Goal: Task Accomplishment & Management: Use online tool/utility

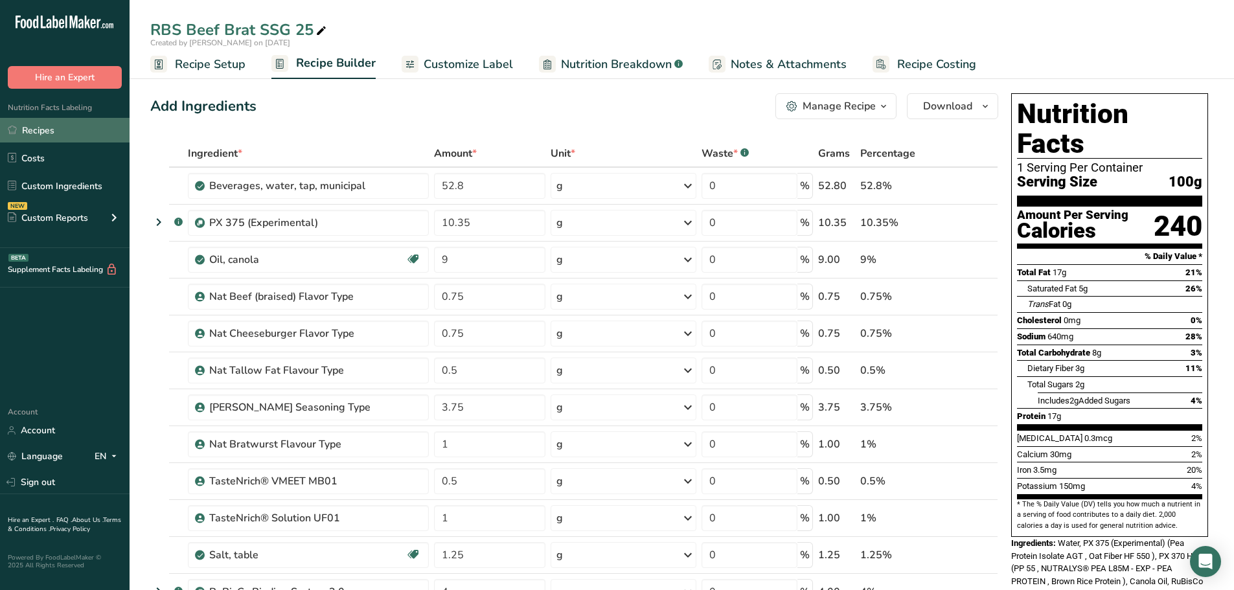
click at [39, 133] on link "Recipes" at bounding box center [65, 130] width 130 height 25
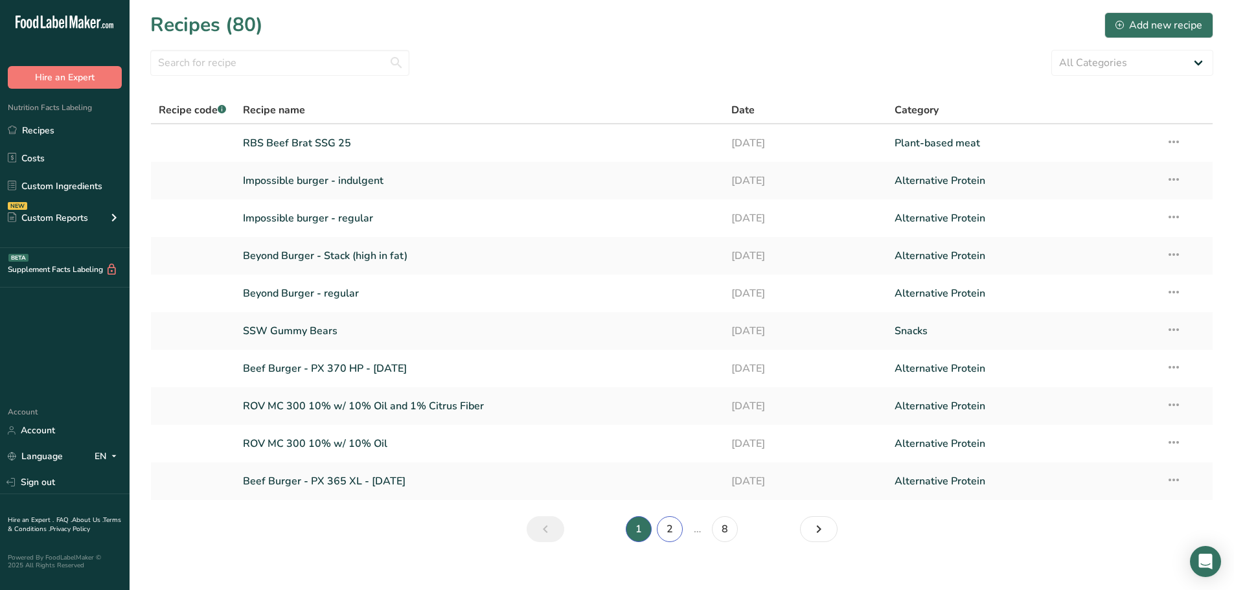
click at [672, 531] on link "2" at bounding box center [670, 529] width 26 height 26
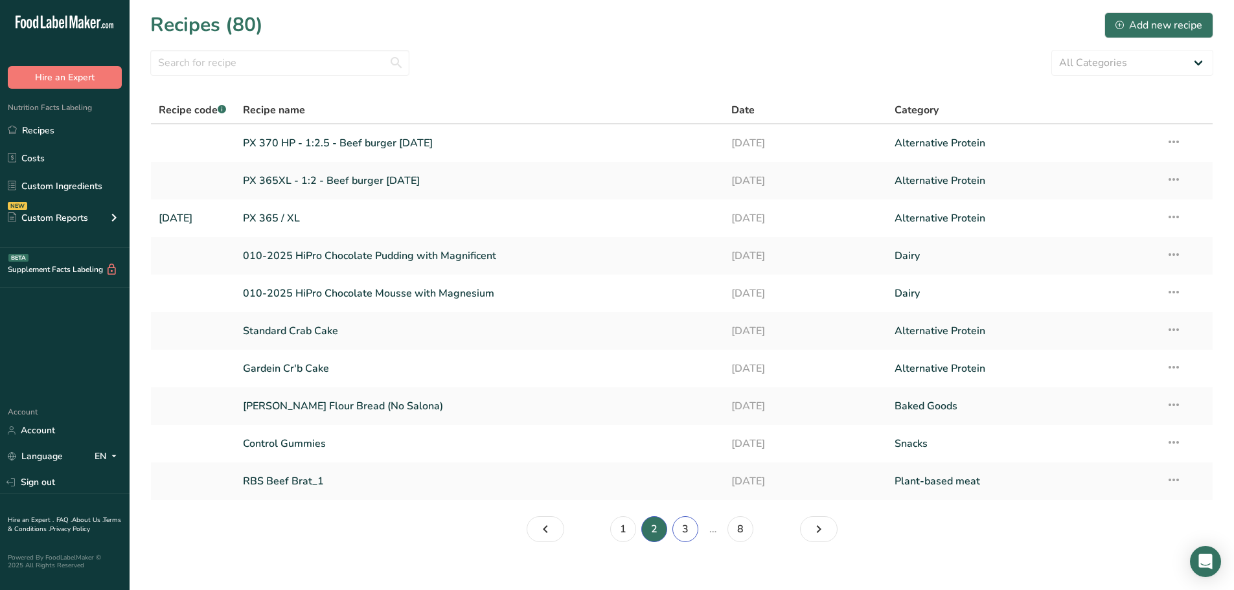
click at [688, 531] on link "3" at bounding box center [686, 529] width 26 height 26
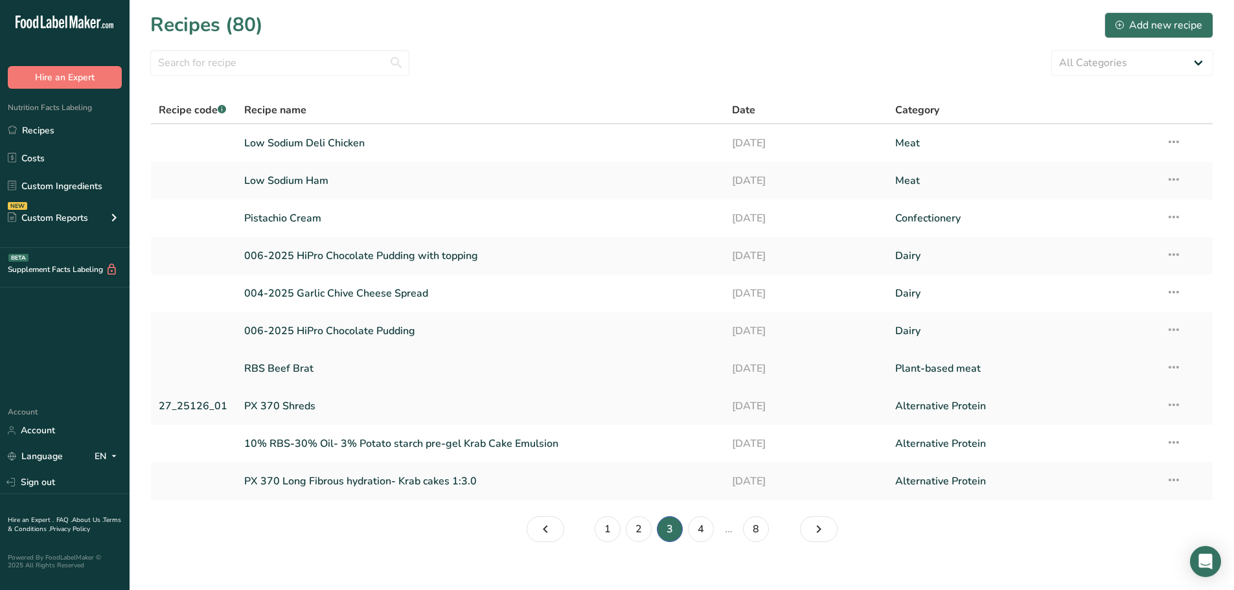
click at [314, 367] on link "RBS Beef Brat" at bounding box center [480, 368] width 473 height 27
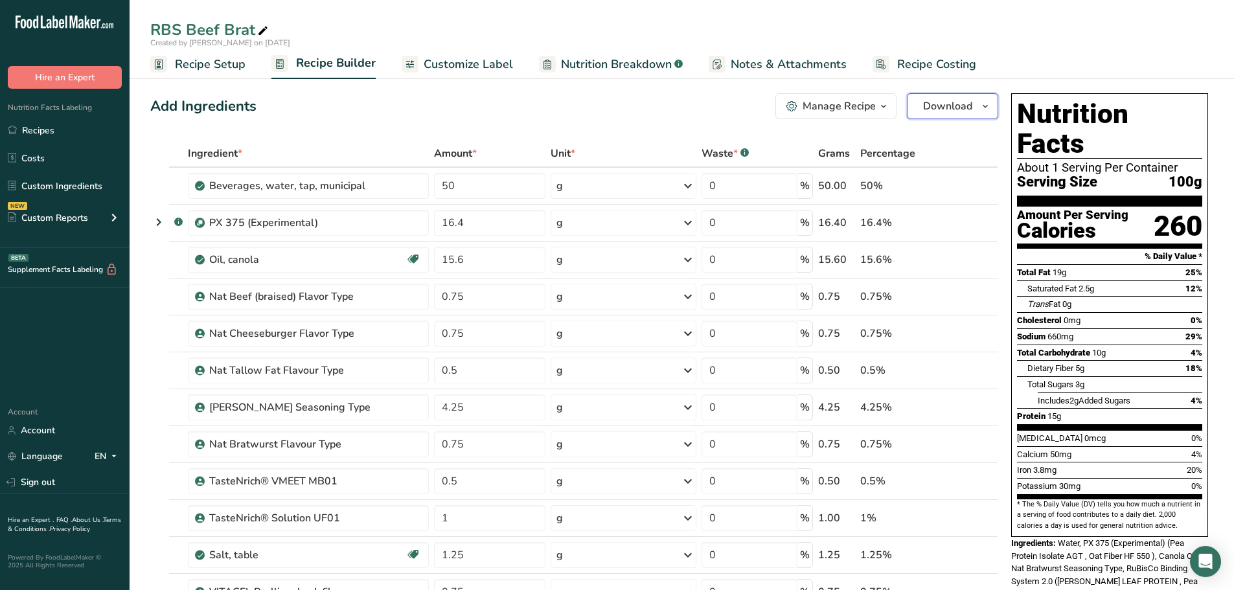
click at [957, 106] on span "Download" at bounding box center [947, 106] width 49 height 16
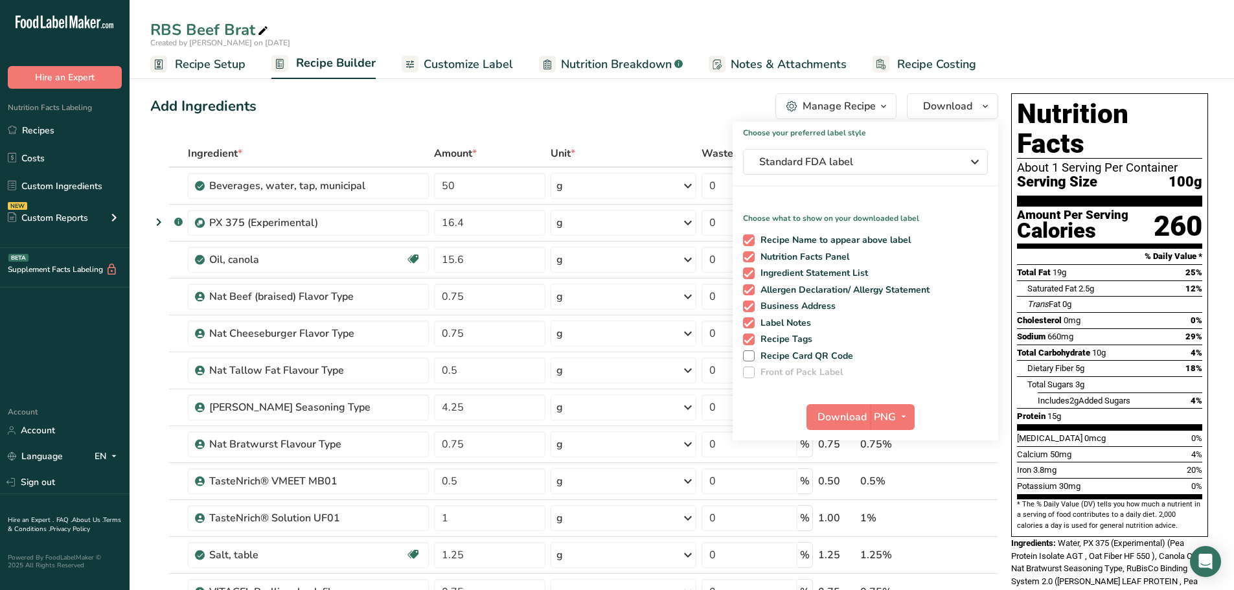
click at [897, 105] on div "Manage Recipe Delete Recipe Duplicate Recipe Scale Recipe Save as Sub-Recipe .a…" at bounding box center [887, 106] width 223 height 26
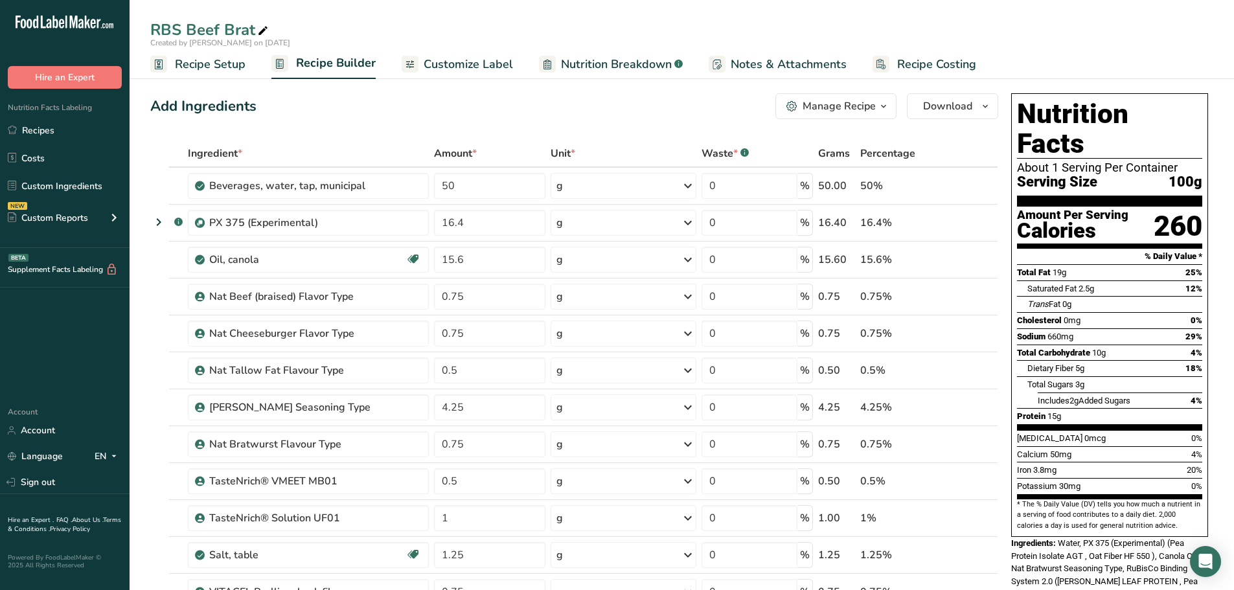
click at [879, 105] on icon "button" at bounding box center [884, 106] width 10 height 16
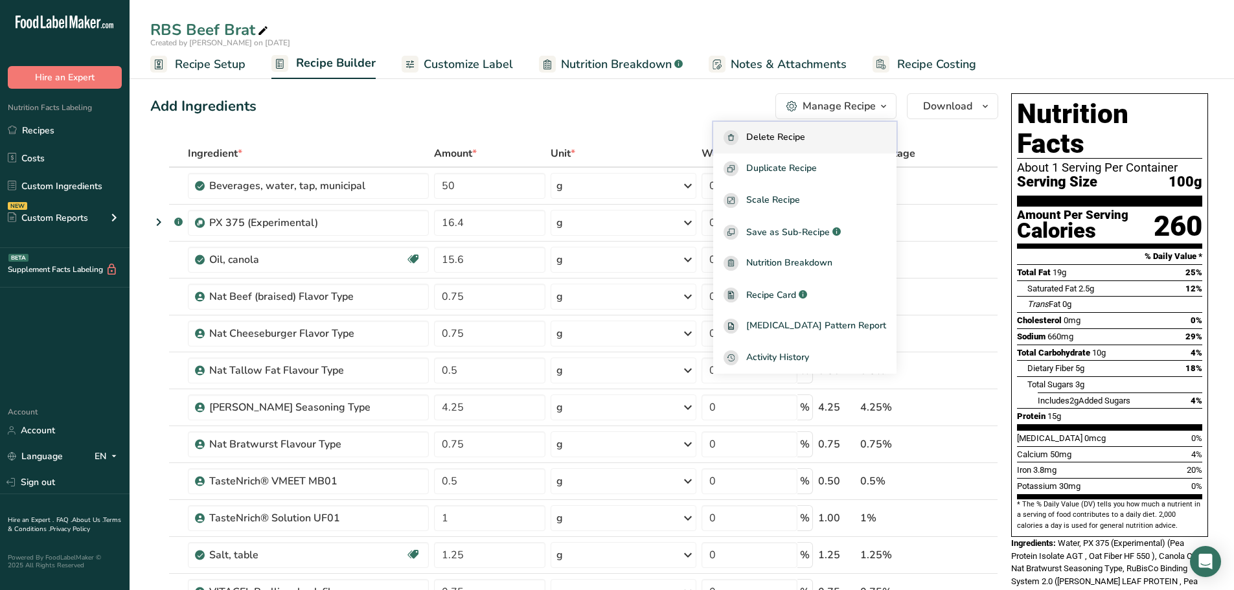
click at [843, 135] on div "Delete Recipe" at bounding box center [805, 137] width 163 height 15
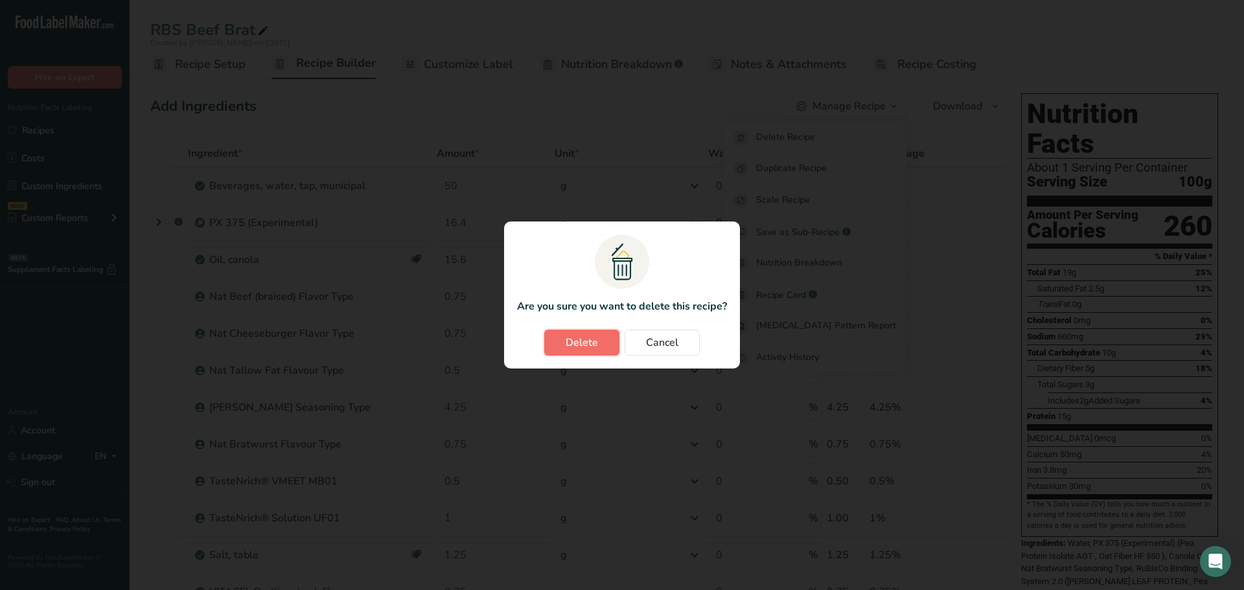
click at [574, 345] on span "Delete" at bounding box center [582, 343] width 32 height 16
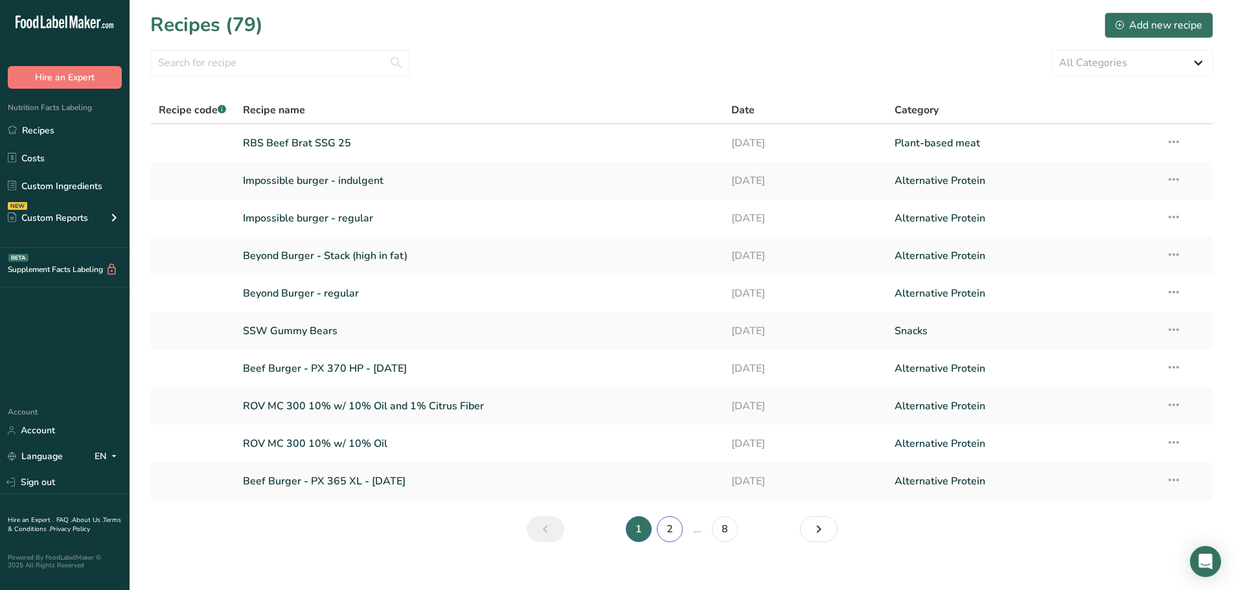
click at [673, 537] on link "2" at bounding box center [670, 529] width 26 height 26
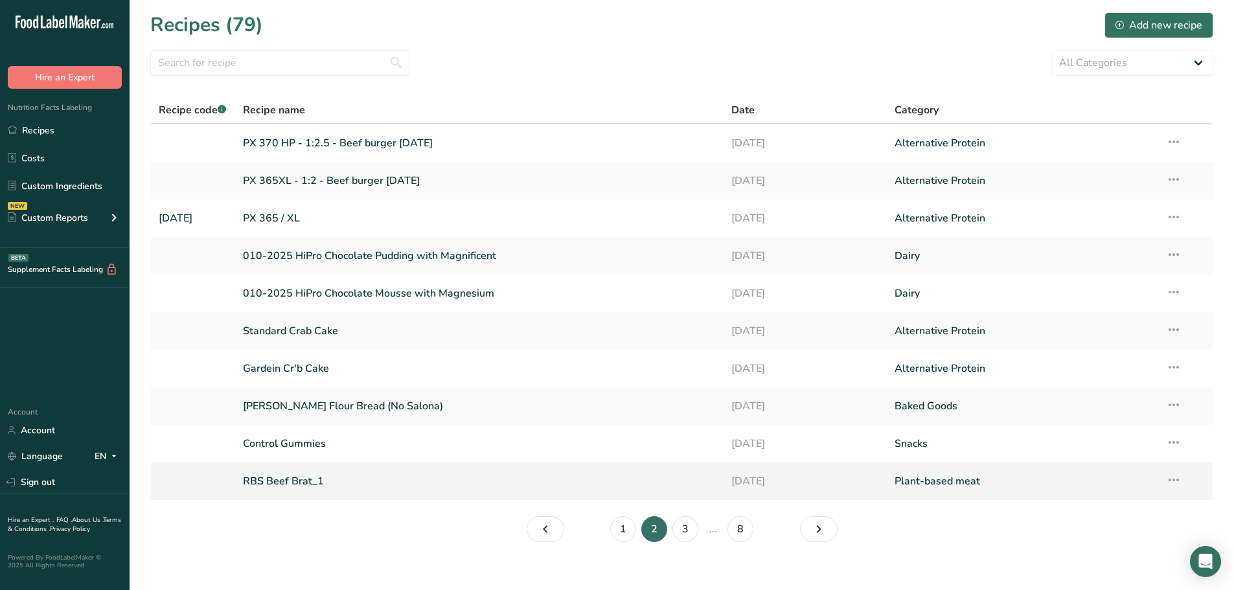
click at [298, 483] on link "RBS Beef Brat_1" at bounding box center [480, 481] width 474 height 27
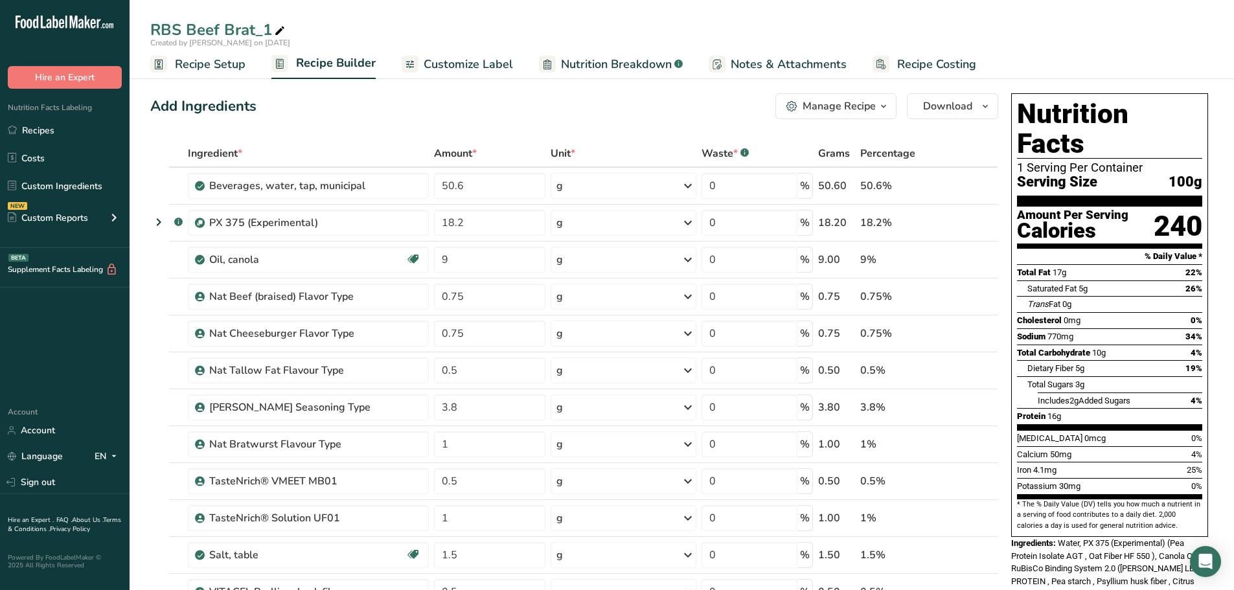
click at [273, 31] on span at bounding box center [280, 31] width 16 height 16
type input "RBS Beef Brat IFT 25"
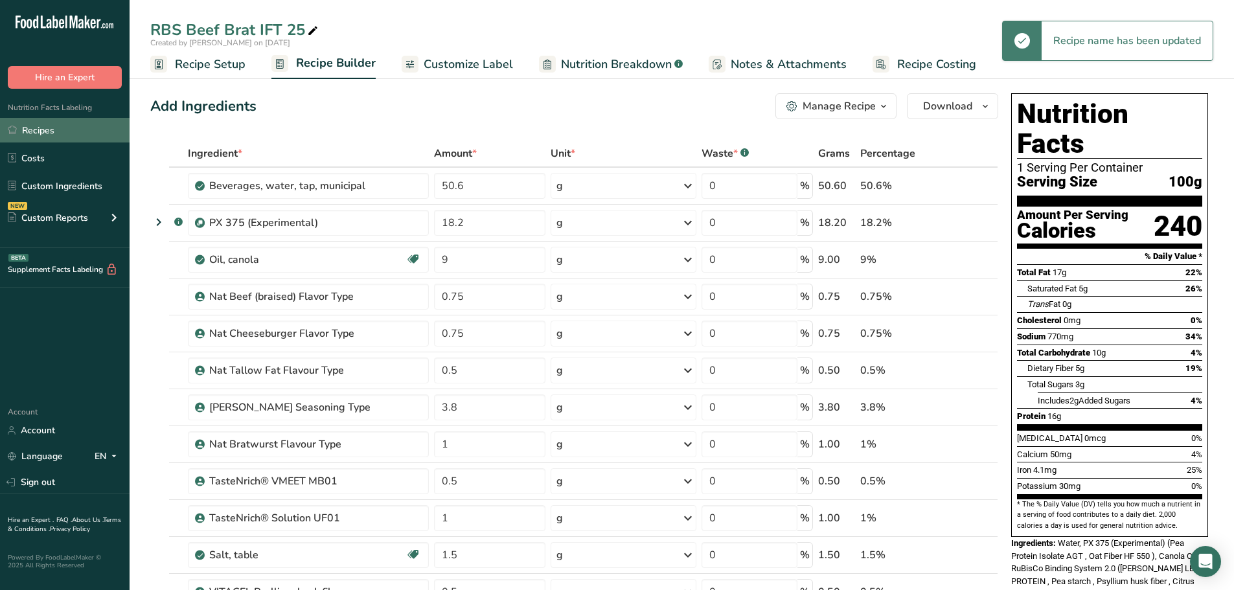
click at [60, 128] on link "Recipes" at bounding box center [65, 130] width 130 height 25
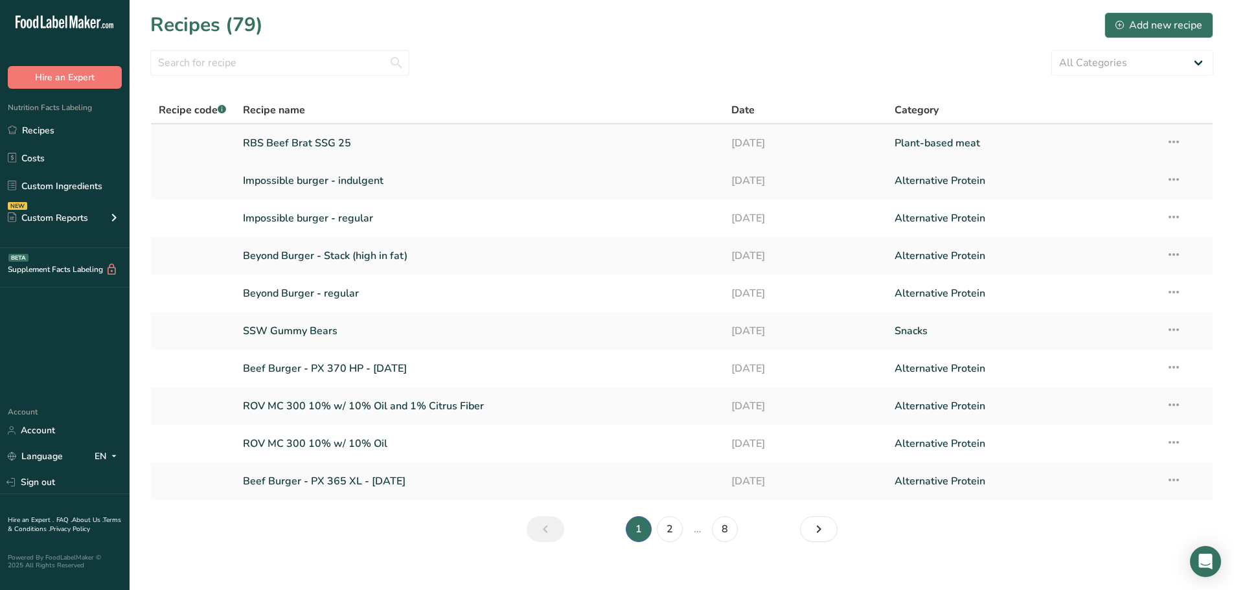
click at [329, 149] on link "RBS Beef Brat SSG 25" at bounding box center [480, 143] width 474 height 27
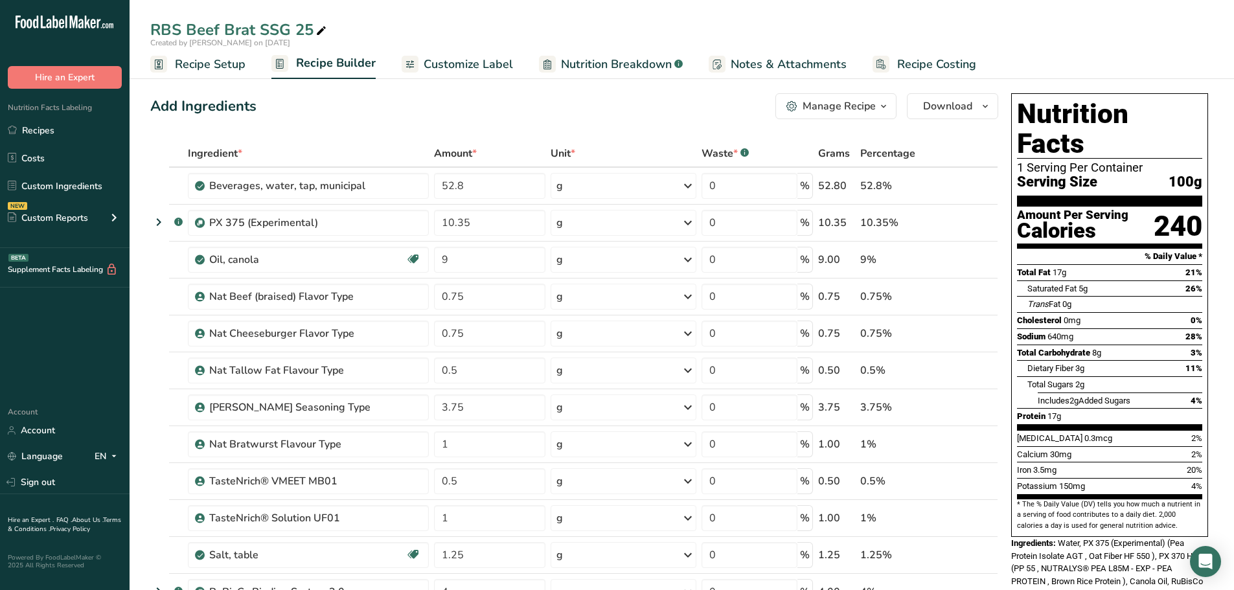
drag, startPoint x: 579, startPoint y: 65, endPoint x: 640, endPoint y: 145, distance: 100.3
click at [579, 65] on span "Nutrition Breakdown" at bounding box center [616, 64] width 111 height 17
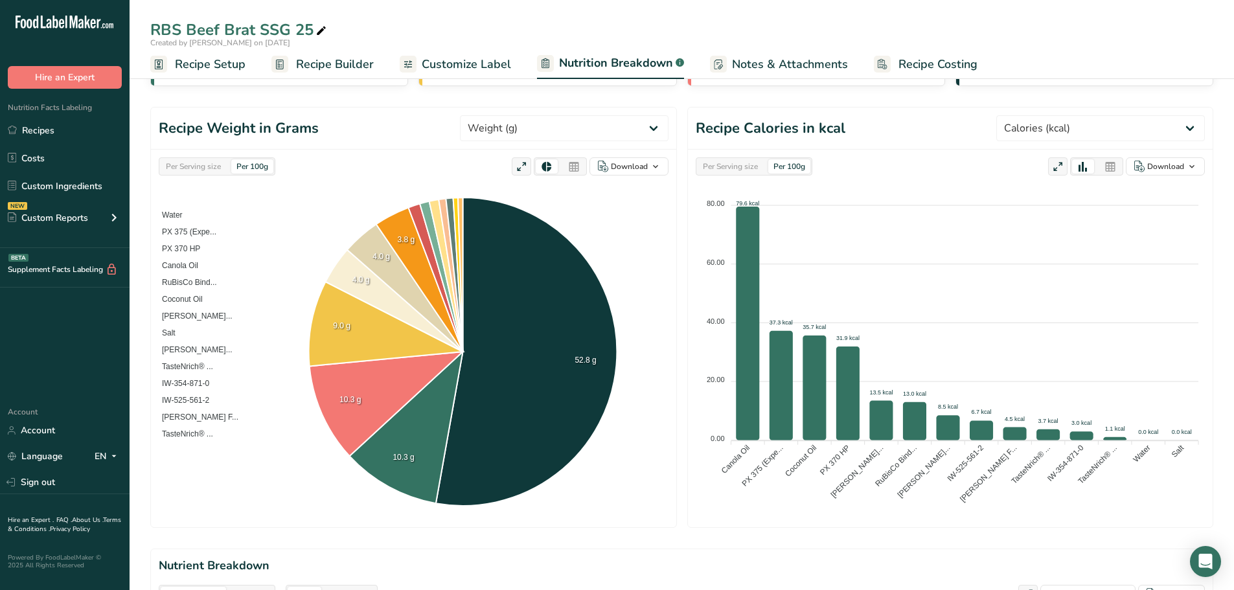
scroll to position [130, 0]
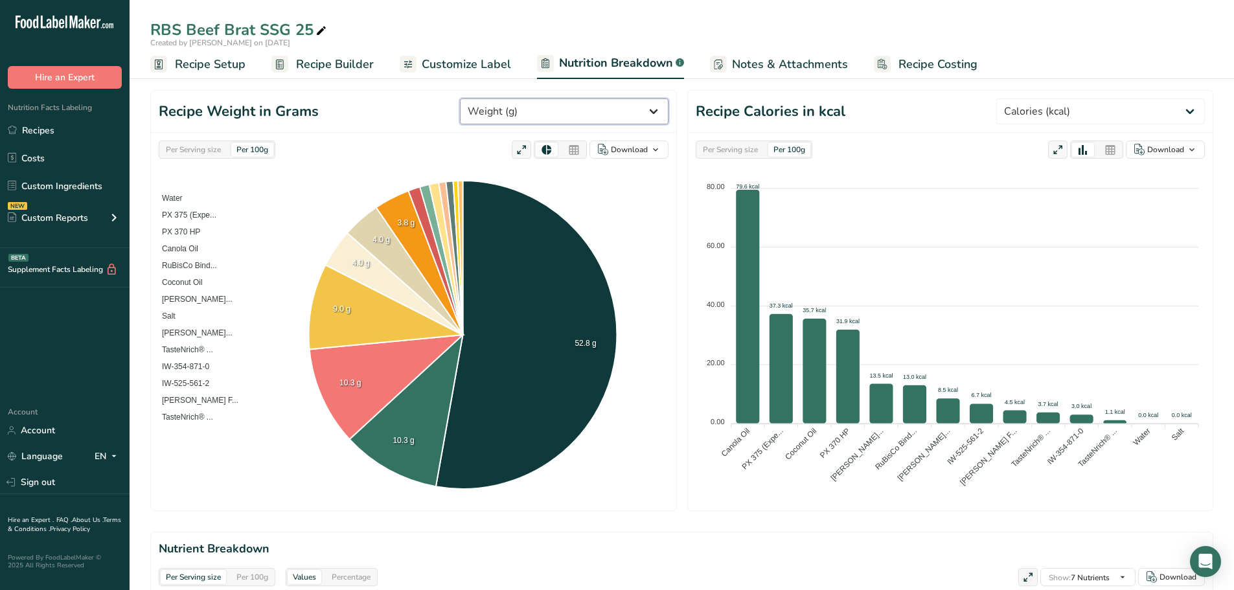
click at [631, 108] on select "Weight (g) Calories (kcal) Energy KJ (kj) Total Fat (g) Saturated Fat (g) Trans…" at bounding box center [564, 111] width 209 height 26
click at [1122, 110] on select "Weight (g) Calories (kcal) Energy KJ (kj) Total Fat (g) Saturated Fat (g) Trans…" at bounding box center [1101, 111] width 209 height 26
select select "Protein"
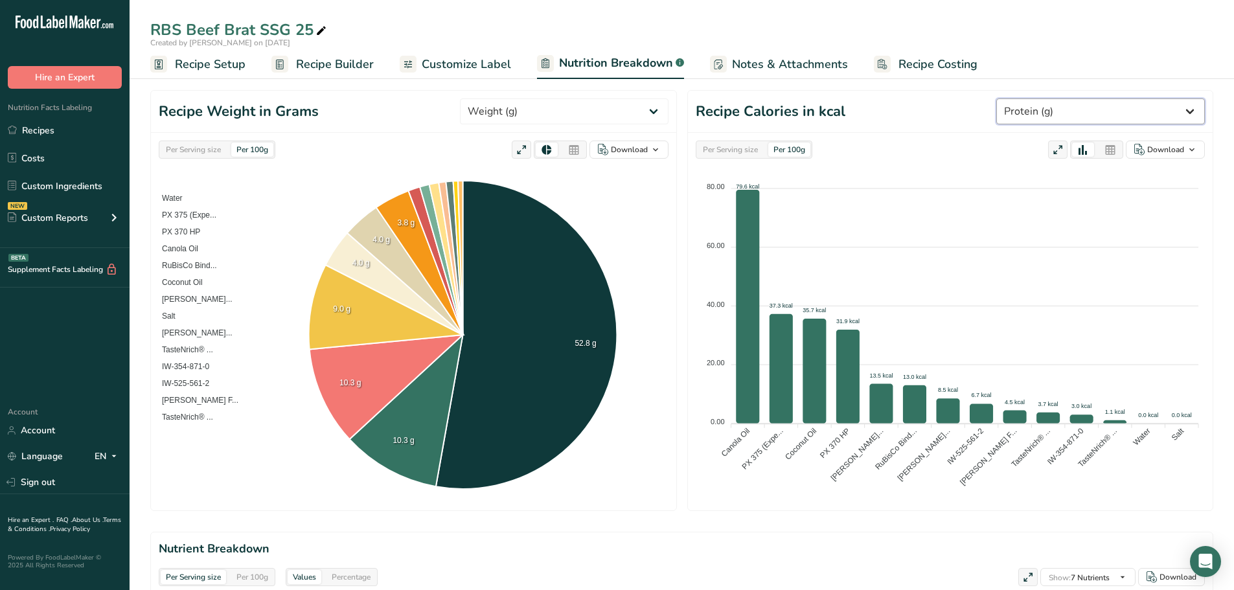
click at [1045, 98] on select "Weight (g) Calories (kcal) Energy KJ (kj) Total Fat (g) Saturated Fat (g) Trans…" at bounding box center [1101, 111] width 209 height 26
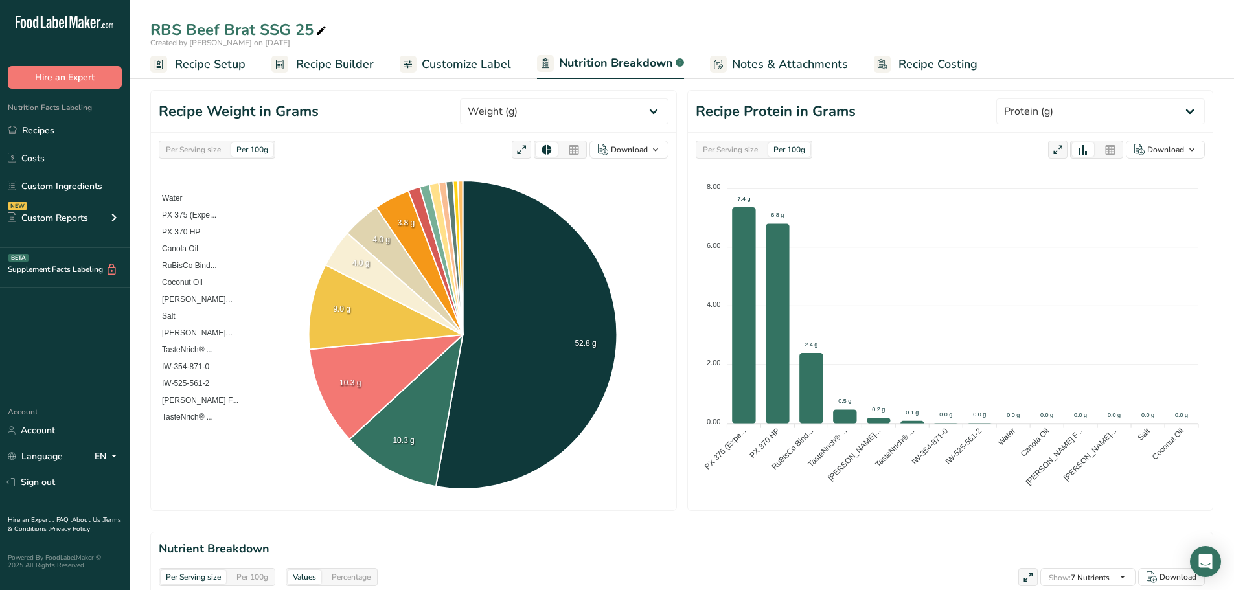
click at [452, 68] on span "Customize Label" at bounding box center [466, 64] width 89 height 17
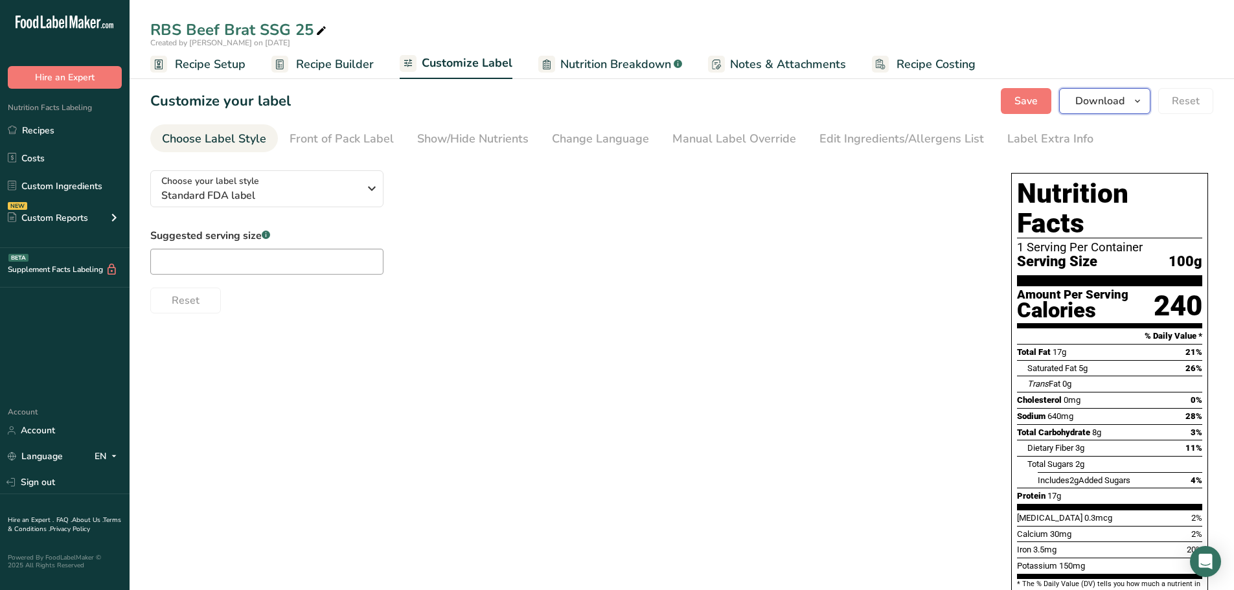
click at [1115, 102] on span "Download" at bounding box center [1100, 101] width 49 height 16
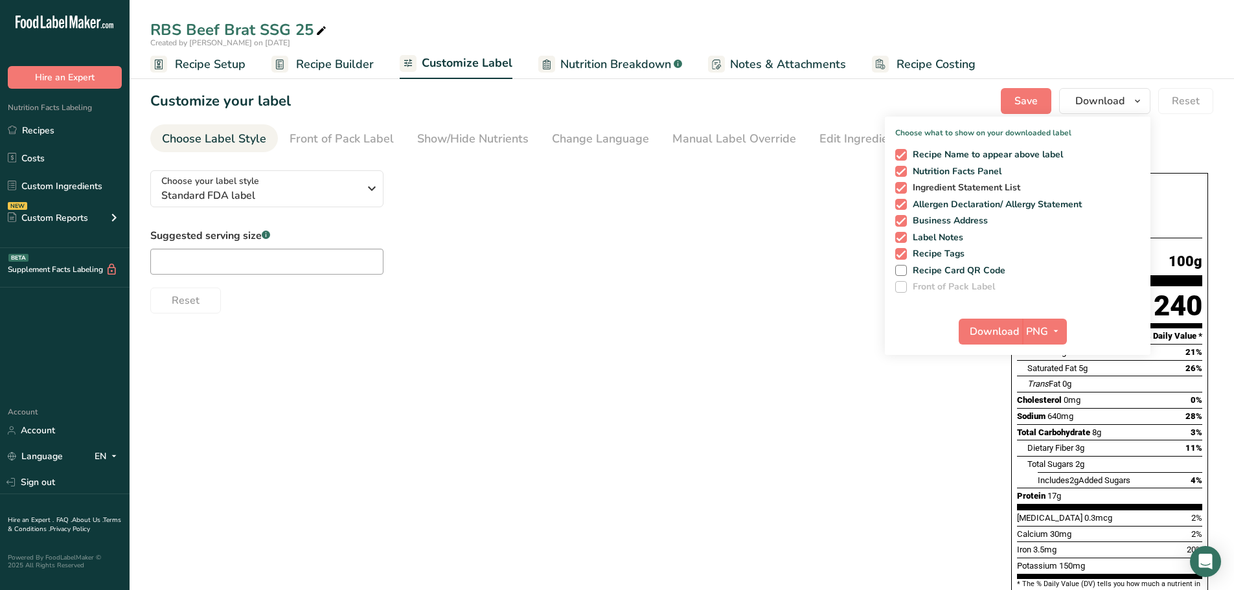
click at [902, 189] on span at bounding box center [902, 188] width 12 height 12
click at [902, 189] on input "Ingredient Statement List" at bounding box center [900, 187] width 8 height 8
checkbox input "false"
click at [902, 203] on span at bounding box center [902, 205] width 12 height 12
click at [902, 203] on input "Allergen Declaration/ Allergy Statement" at bounding box center [900, 204] width 8 height 8
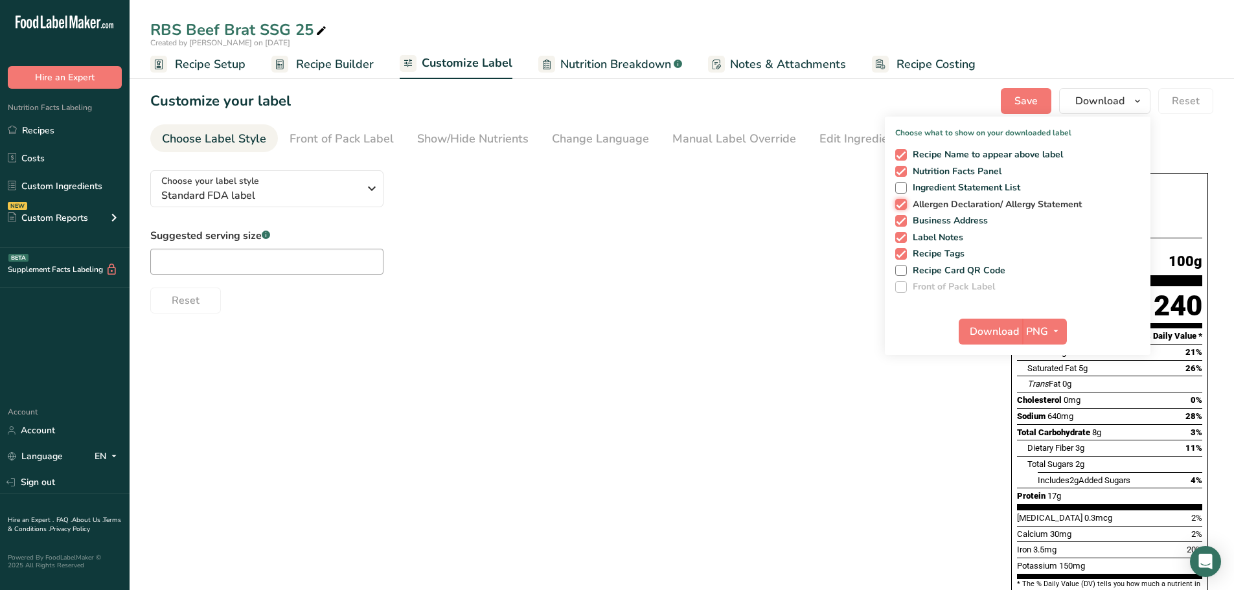
checkbox input "false"
click at [901, 221] on span at bounding box center [902, 221] width 12 height 12
click at [901, 221] on input "Business Address" at bounding box center [900, 220] width 8 height 8
checkbox input "false"
click at [899, 235] on span at bounding box center [902, 238] width 12 height 12
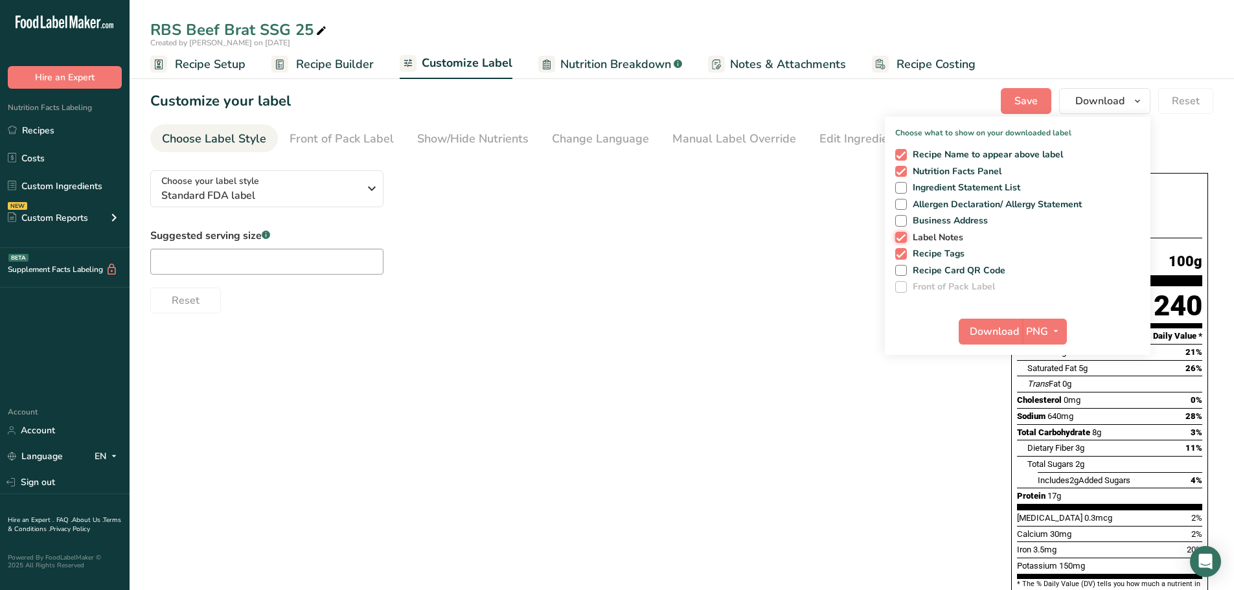
click at [899, 235] on input "Label Notes" at bounding box center [900, 237] width 8 height 8
checkbox input "false"
click at [901, 258] on span at bounding box center [902, 254] width 12 height 12
click at [901, 258] on input "Recipe Tags" at bounding box center [900, 253] width 8 height 8
checkbox input "false"
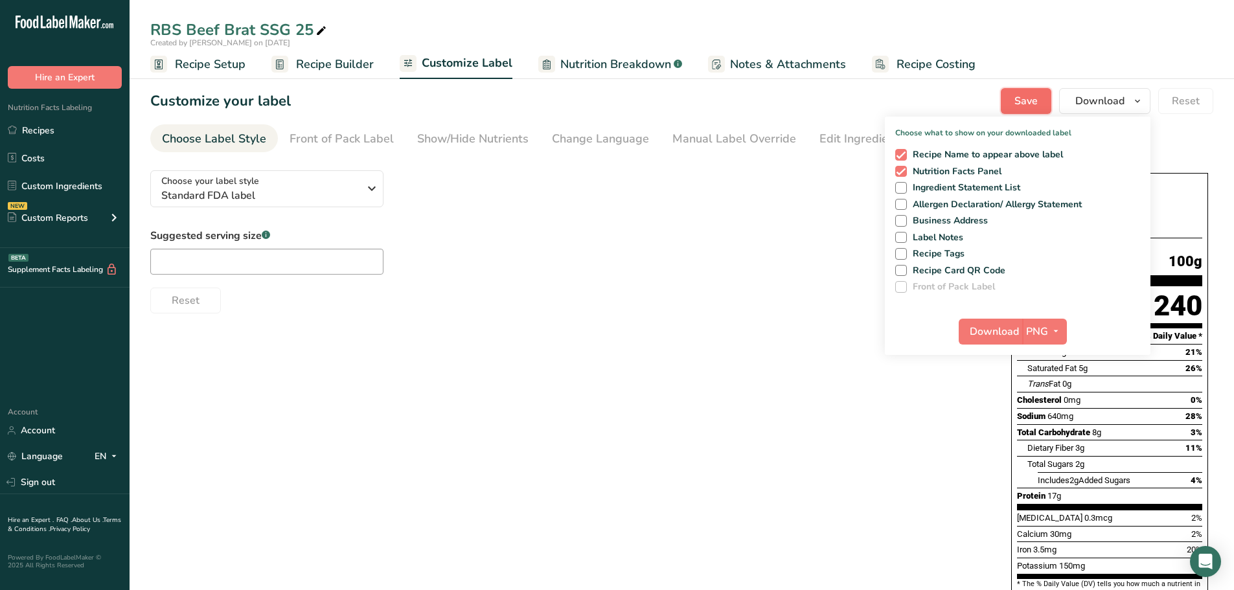
click at [1036, 100] on span "Save" at bounding box center [1026, 101] width 23 height 16
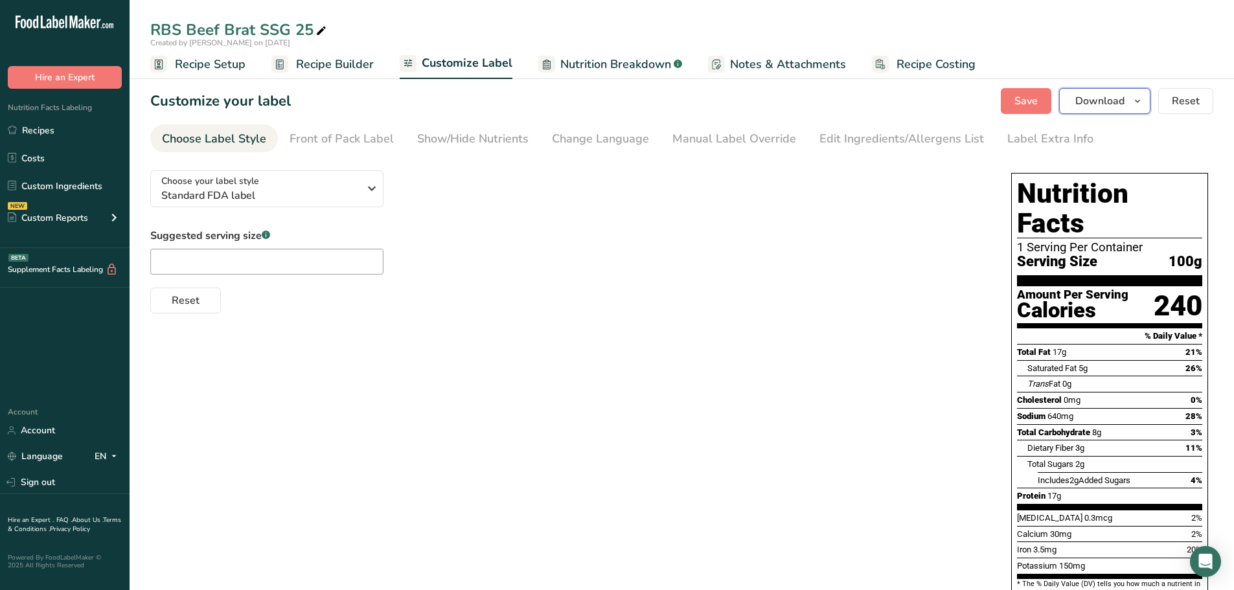
click at [1131, 101] on span "button" at bounding box center [1138, 101] width 16 height 16
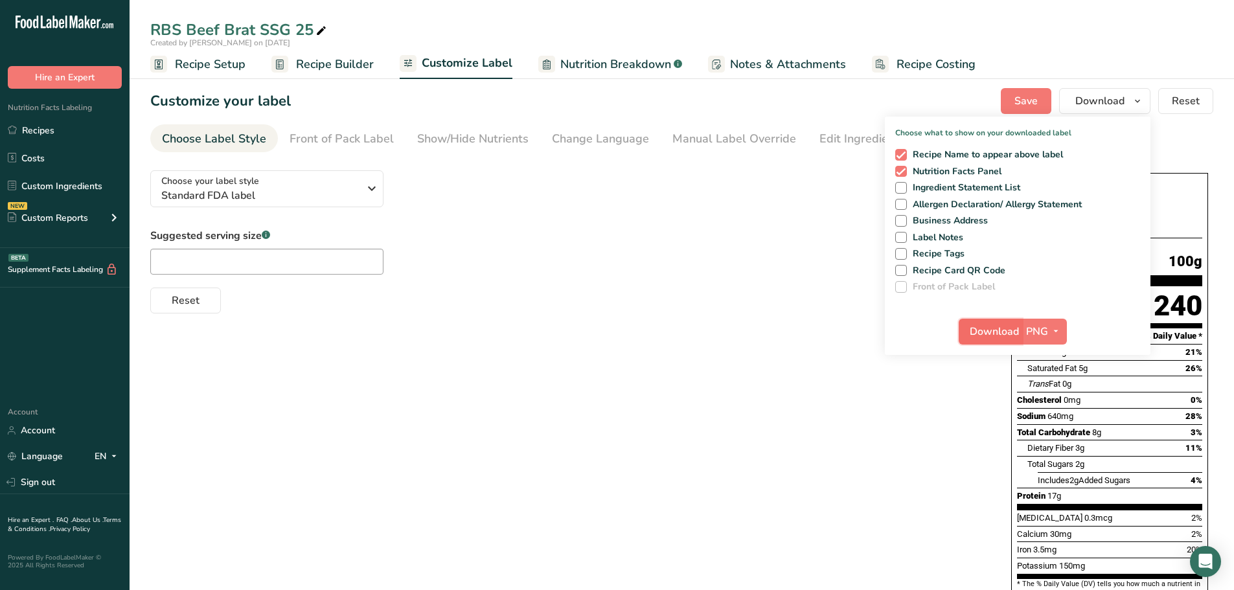
click at [1002, 329] on span "Download" at bounding box center [994, 332] width 49 height 16
click at [697, 419] on div "Choose your label style Standard FDA label USA (FDA) Standard FDA label Tabular…" at bounding box center [681, 471] width 1063 height 623
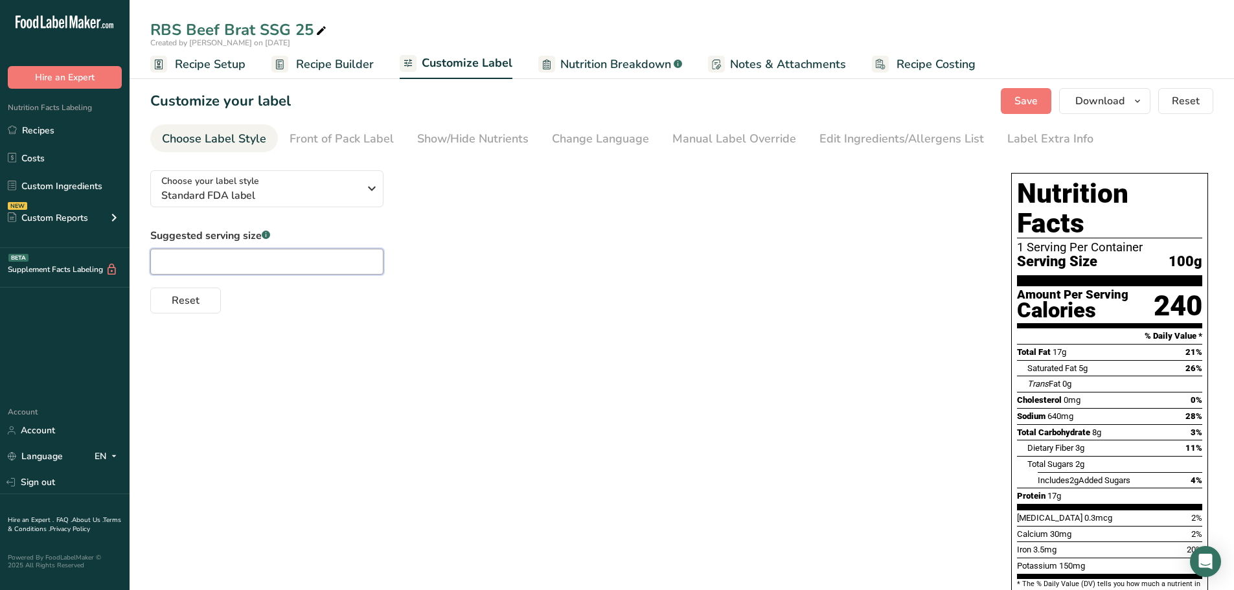
click at [209, 261] on input "text" at bounding box center [266, 262] width 233 height 26
type input "8"
click at [342, 59] on span "Recipe Builder" at bounding box center [335, 64] width 78 height 17
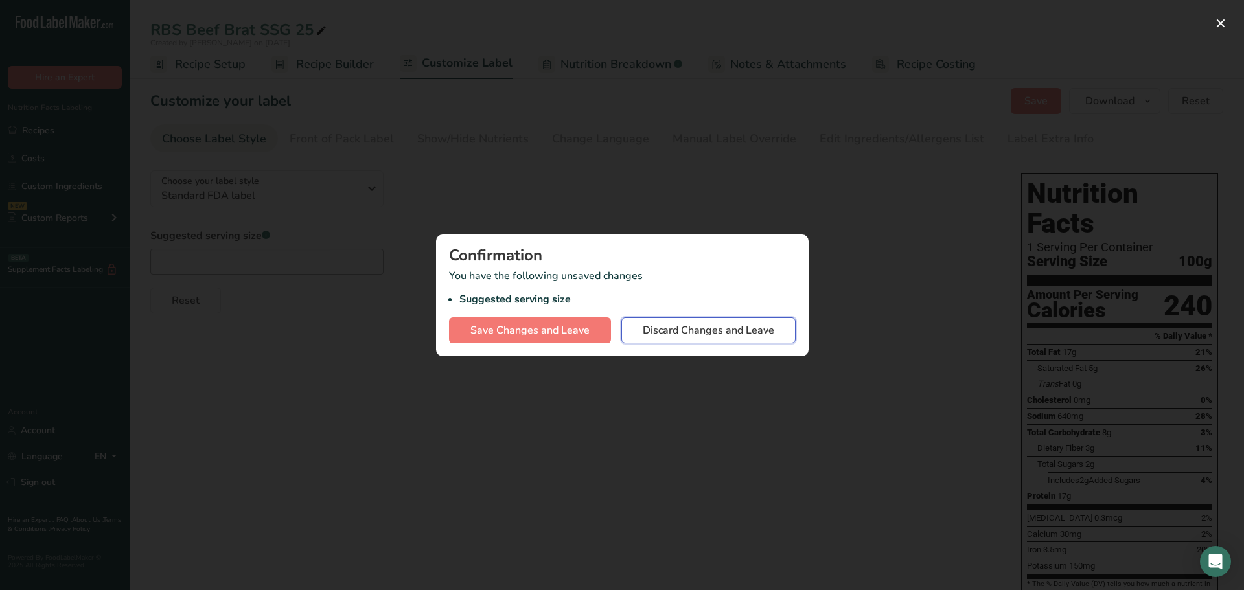
click at [665, 327] on span "Discard Changes and Leave" at bounding box center [709, 331] width 132 height 16
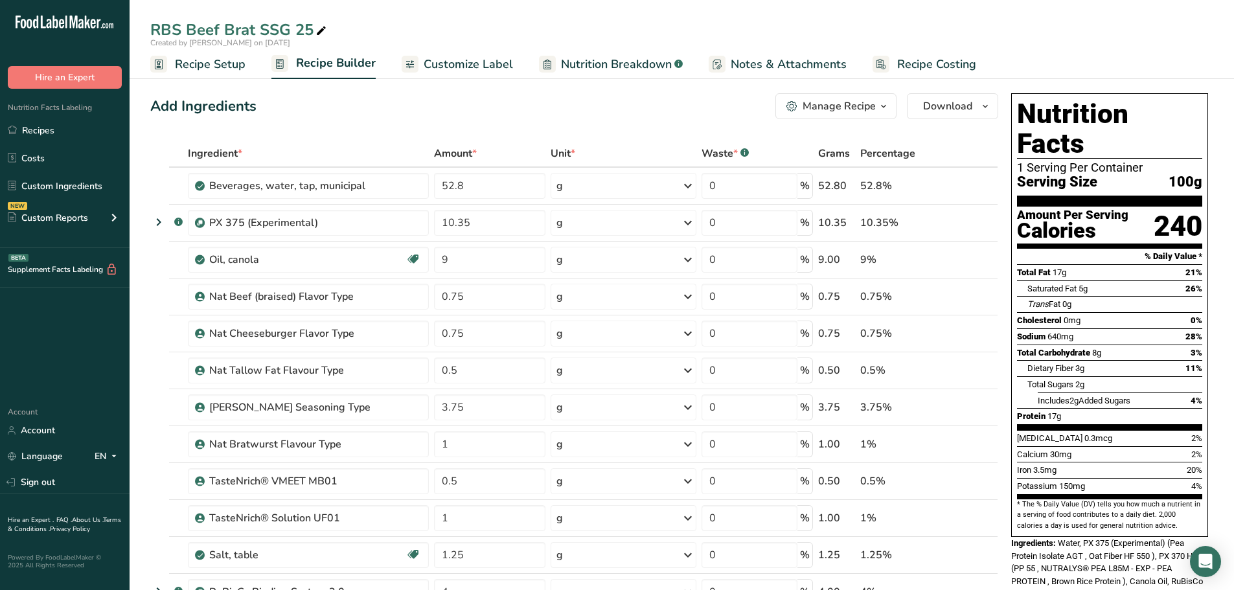
click at [231, 68] on span "Recipe Setup" at bounding box center [210, 64] width 71 height 17
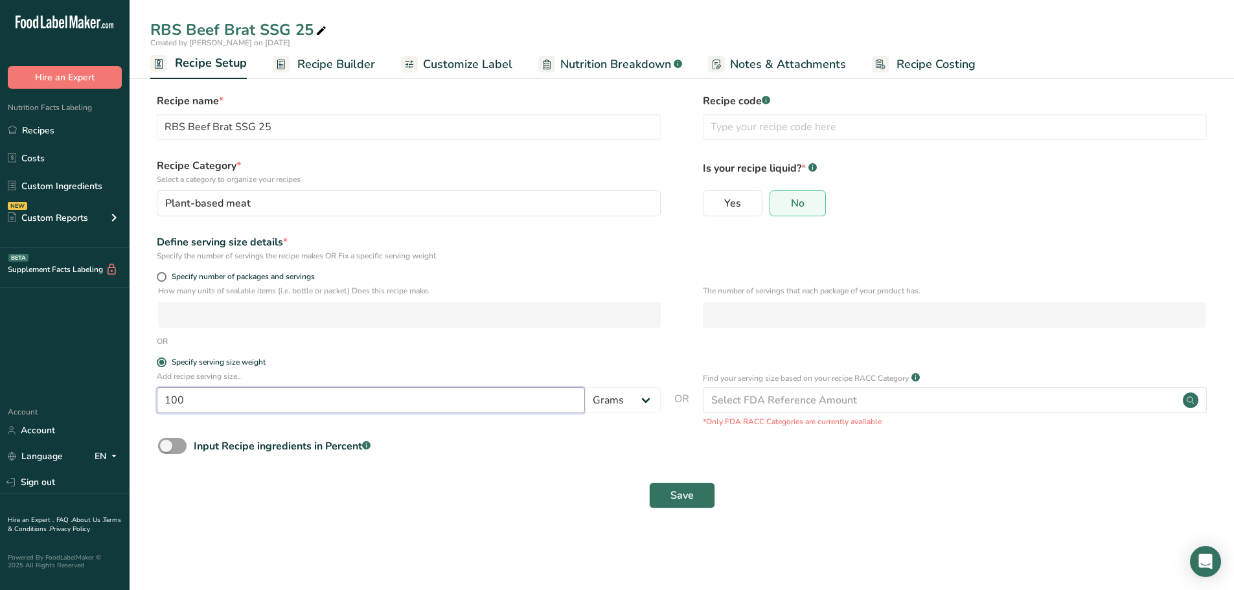
drag, startPoint x: 222, startPoint y: 404, endPoint x: 154, endPoint y: 402, distance: 68.7
click at [154, 402] on div "Add recipe serving size.. 100 Grams kg mg mcg lb oz l mL fl oz tbsp tsp cup qt …" at bounding box center [681, 399] width 1063 height 57
type input "80"
